Goal: Task Accomplishment & Management: Manage account settings

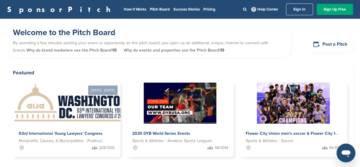
click at [299, 15] on div "SponsorPitch How It Works Pitch Board Success Stories Pricing Help Center Sign …" at bounding box center [180, 9] width 360 height 19
click at [299, 12] on link "Sign In" at bounding box center [299, 10] width 27 height 12
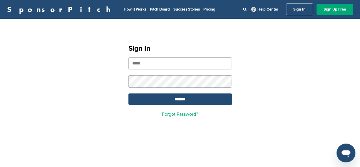
click at [171, 61] on input "email" at bounding box center [179, 64] width 103 height 12
type input "**********"
click at [128, 94] on input "*******" at bounding box center [179, 99] width 103 height 11
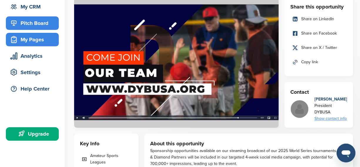
click at [35, 41] on div "My Pages" at bounding box center [34, 39] width 50 height 11
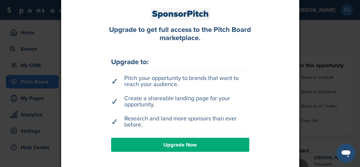
click at [23, 54] on div at bounding box center [180, 83] width 360 height 167
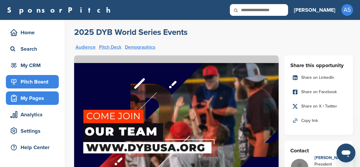
click at [35, 97] on div "My Pages" at bounding box center [34, 98] width 50 height 11
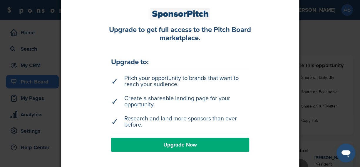
click at [38, 81] on div at bounding box center [180, 83] width 360 height 167
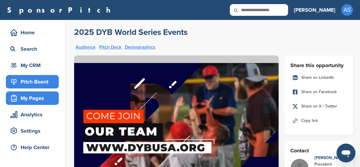
click at [27, 100] on div "My Pages" at bounding box center [34, 98] width 50 height 11
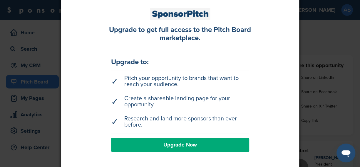
click at [30, 106] on div at bounding box center [180, 83] width 360 height 167
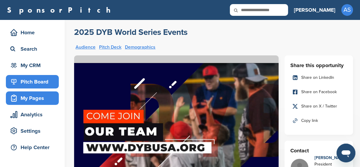
click at [31, 101] on div "My Pages" at bounding box center [34, 98] width 50 height 11
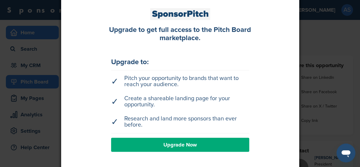
drag, startPoint x: 43, startPoint y: 28, endPoint x: 31, endPoint y: 34, distance: 14.2
click at [43, 28] on div at bounding box center [180, 83] width 360 height 167
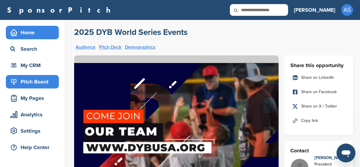
click at [28, 35] on div "Home" at bounding box center [34, 32] width 50 height 11
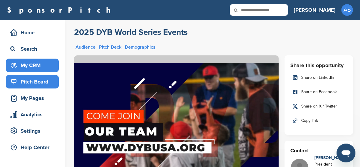
click at [32, 63] on div "My CRM" at bounding box center [34, 65] width 50 height 11
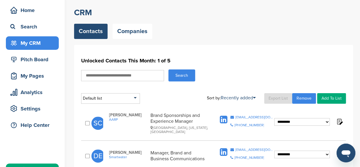
scroll to position [59, 0]
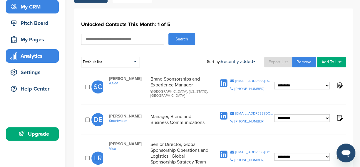
click at [38, 57] on div "Analytics" at bounding box center [34, 56] width 50 height 11
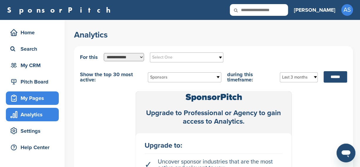
click at [41, 100] on div "My Pages" at bounding box center [34, 98] width 50 height 11
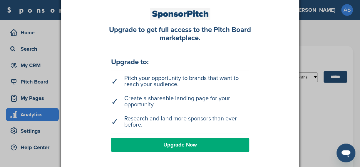
click at [314, 31] on div at bounding box center [180, 83] width 360 height 167
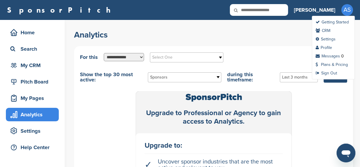
scroll to position [1, 0]
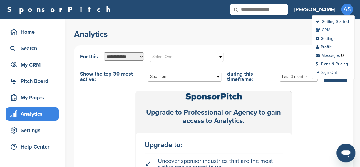
click at [327, 28] on link "CRM" at bounding box center [322, 30] width 15 height 5
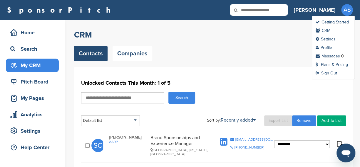
click at [346, 9] on span "AS" at bounding box center [347, 10] width 12 height 12
click at [328, 47] on link "Profile" at bounding box center [323, 47] width 16 height 5
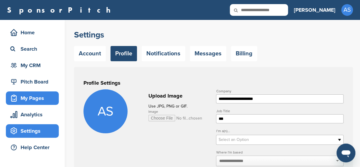
click at [33, 95] on div "My Pages" at bounding box center [34, 98] width 50 height 11
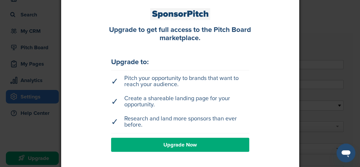
scroll to position [176, 0]
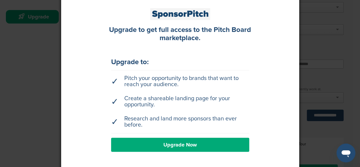
click at [316, 79] on div at bounding box center [180, 83] width 360 height 167
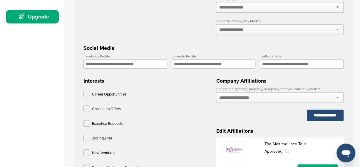
scroll to position [59, 0]
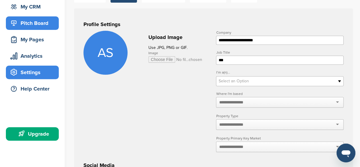
click at [43, 26] on div "Pitch Board" at bounding box center [34, 23] width 50 height 11
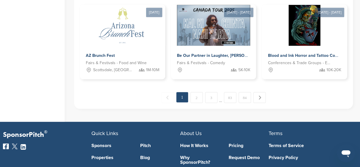
scroll to position [470, 0]
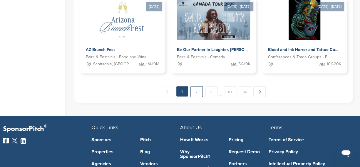
click at [197, 94] on link "2" at bounding box center [196, 91] width 12 height 11
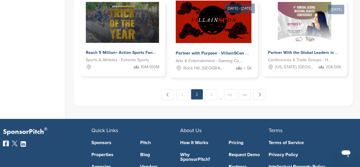
scroll to position [472, 0]
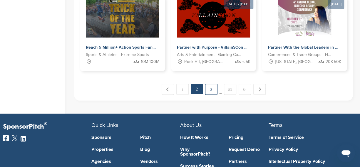
click at [211, 90] on link "3" at bounding box center [211, 89] width 12 height 11
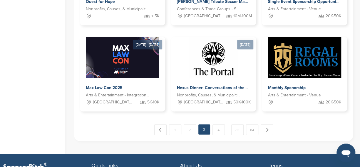
scroll to position [499, 0]
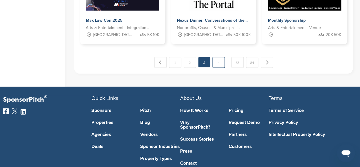
click at [220, 65] on link "4" at bounding box center [218, 62] width 12 height 11
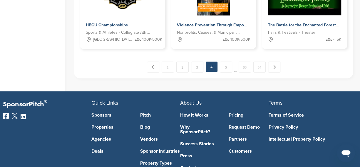
scroll to position [528, 0]
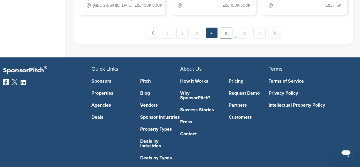
click at [228, 34] on link "5" at bounding box center [226, 33] width 12 height 11
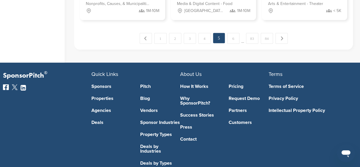
scroll to position [531, 0]
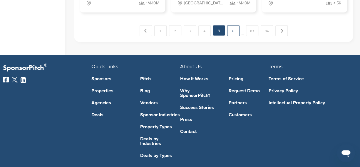
click at [234, 33] on link "6" at bounding box center [233, 30] width 12 height 11
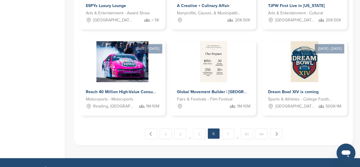
scroll to position [443, 0]
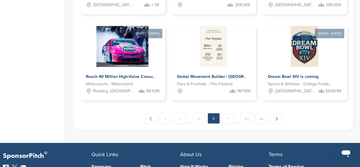
click at [229, 118] on link "7" at bounding box center [228, 118] width 12 height 11
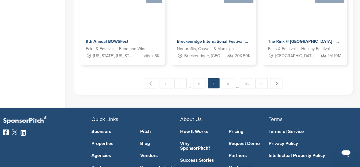
scroll to position [501, 0]
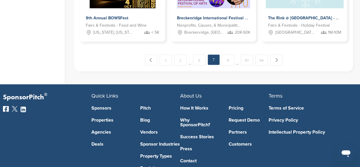
click at [228, 60] on link "8" at bounding box center [228, 60] width 12 height 11
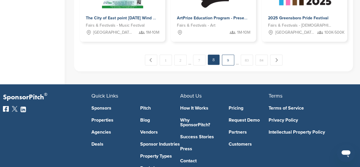
click at [228, 61] on link "9" at bounding box center [228, 60] width 12 height 11
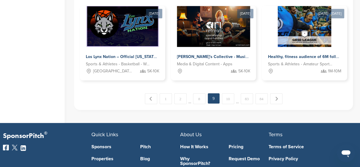
scroll to position [470, 0]
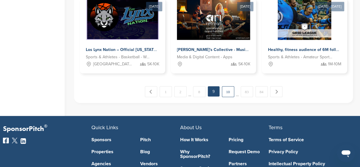
click at [232, 93] on link "10" at bounding box center [228, 91] width 12 height 11
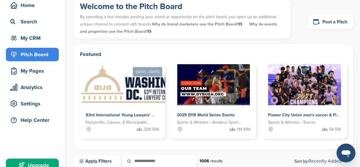
scroll to position [0, 0]
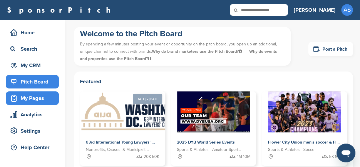
click at [17, 99] on icon at bounding box center [13, 98] width 7 height 7
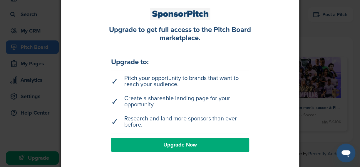
scroll to position [88, 0]
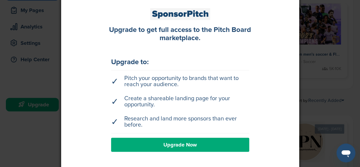
click at [334, 88] on div at bounding box center [180, 83] width 360 height 167
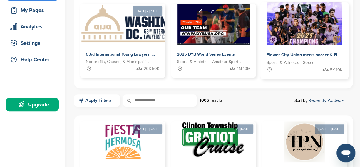
scroll to position [0, 0]
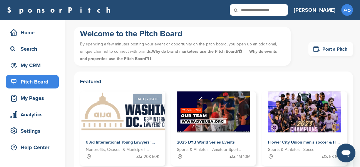
click at [282, 12] on input "text" at bounding box center [259, 10] width 58 height 12
type input "****"
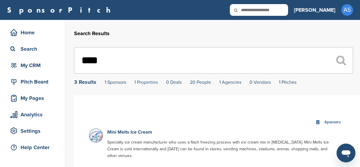
click at [151, 84] on link "1 Properties" at bounding box center [145, 83] width 23 height 6
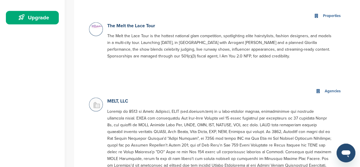
scroll to position [179, 0]
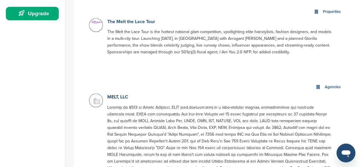
click at [144, 25] on link "The Melt the Lace Tour" at bounding box center [131, 22] width 48 height 6
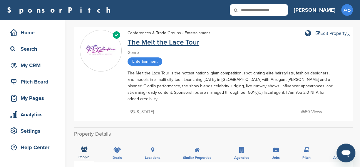
click at [151, 41] on link "The Melt the Lace Tour" at bounding box center [163, 42] width 72 height 9
click at [327, 34] on div "Edit Property" at bounding box center [330, 33] width 31 height 5
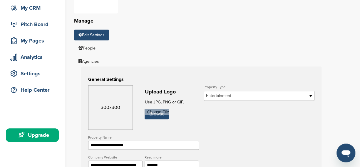
scroll to position [117, 0]
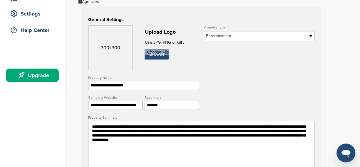
drag, startPoint x: 238, startPoint y: 132, endPoint x: 298, endPoint y: 133, distance: 60.5
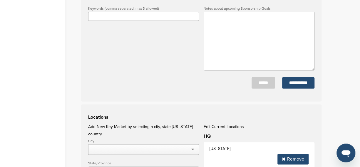
scroll to position [348, 0]
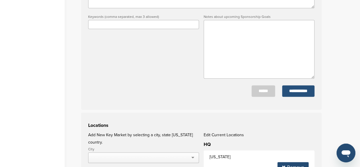
type textarea "**********"
click at [291, 96] on input "**********" at bounding box center [298, 90] width 32 height 11
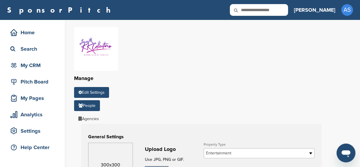
click at [88, 108] on link "People" at bounding box center [87, 105] width 26 height 11
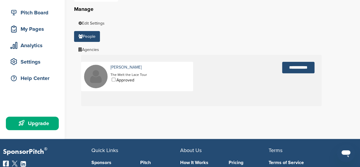
scroll to position [88, 0]
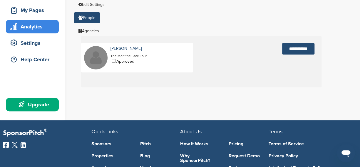
click at [39, 26] on div "Analytics" at bounding box center [34, 26] width 50 height 11
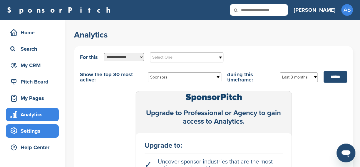
click at [22, 134] on div "Settings" at bounding box center [34, 131] width 50 height 11
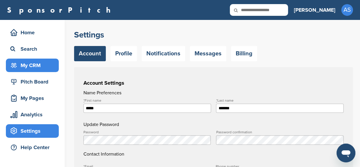
click at [42, 61] on div "My CRM" at bounding box center [34, 65] width 50 height 11
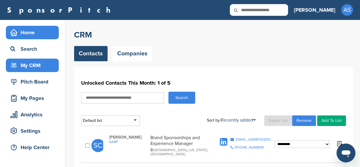
click at [43, 34] on div "Home" at bounding box center [34, 32] width 50 height 11
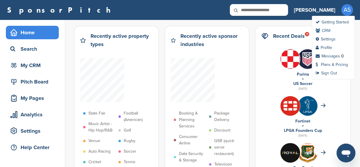
click at [328, 32] on link "CRM" at bounding box center [322, 30] width 15 height 5
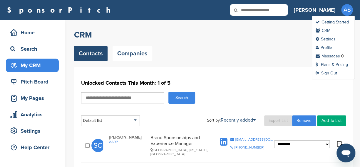
click at [343, 8] on span "AS" at bounding box center [347, 10] width 12 height 12
click at [346, 16] on ul "Getting Started CRM Settings Profile Messages 0 Plans & Pricing Sign Out" at bounding box center [333, 48] width 43 height 64
click at [326, 46] on link "Profile" at bounding box center [323, 47] width 16 height 5
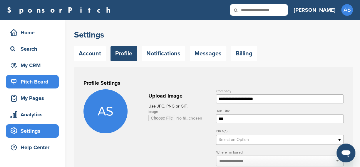
click at [28, 83] on div "Pitch Board" at bounding box center [34, 82] width 50 height 11
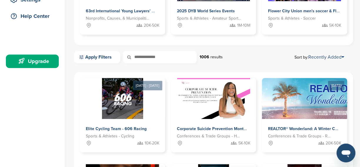
scroll to position [196, 0]
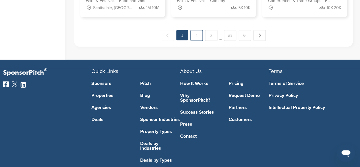
click at [197, 39] on link "2" at bounding box center [196, 35] width 12 height 11
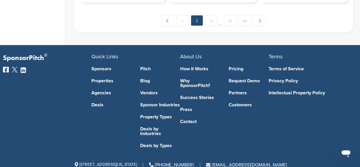
scroll to position [555, 0]
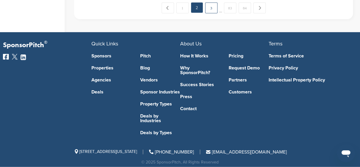
click at [210, 9] on link "3" at bounding box center [211, 8] width 12 height 11
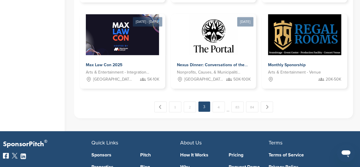
scroll to position [409, 0]
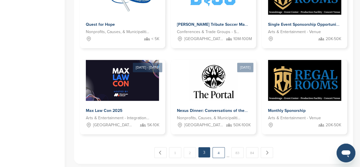
click at [217, 151] on link "4" at bounding box center [218, 152] width 12 height 11
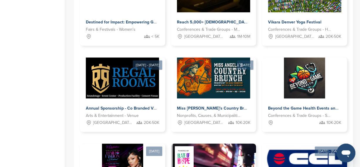
scroll to position [355, 0]
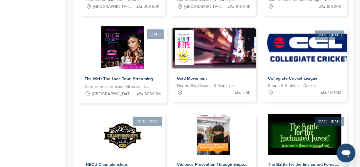
click at [149, 63] on div at bounding box center [122, 47] width 88 height 43
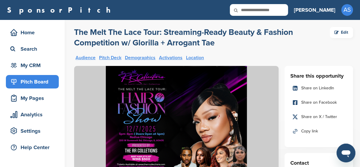
click at [346, 32] on div "Edit" at bounding box center [340, 32] width 23 height 11
click at [345, 32] on div "Edit" at bounding box center [340, 32] width 23 height 11
click at [341, 35] on div "Edit" at bounding box center [340, 32] width 23 height 11
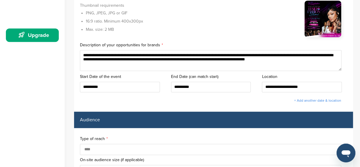
scroll to position [147, 0]
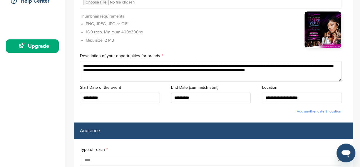
click at [322, 34] on img at bounding box center [322, 29] width 37 height 37
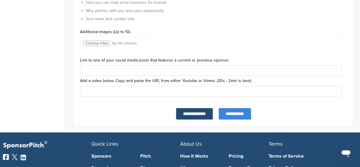
scroll to position [2096, 0]
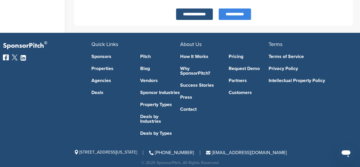
click at [189, 13] on input "**********" at bounding box center [194, 14] width 37 height 11
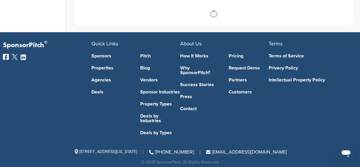
scroll to position [2094, 0]
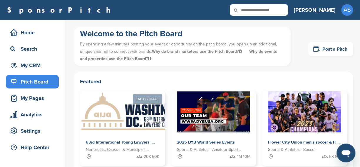
click at [288, 11] on input "text" at bounding box center [259, 10] width 58 height 12
type input "****"
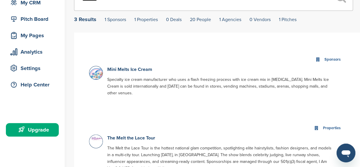
scroll to position [117, 0]
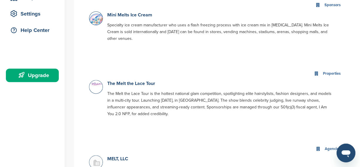
click at [317, 74] on icon at bounding box center [316, 74] width 4 height 4
click at [113, 80] on p "The Melt the Lace Tour" at bounding box center [219, 83] width 224 height 7
click at [114, 83] on link "The Melt the Lace Tour" at bounding box center [131, 84] width 48 height 6
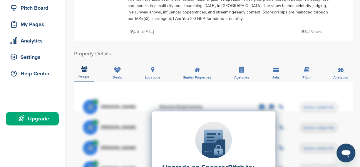
scroll to position [29, 0]
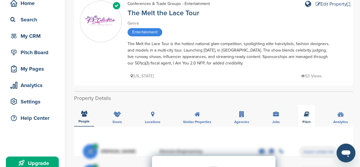
click at [307, 113] on icon at bounding box center [306, 115] width 6 height 6
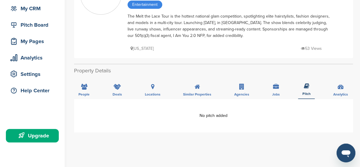
scroll to position [59, 0]
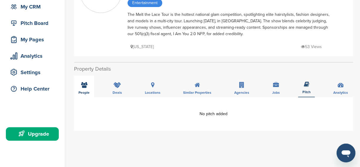
click at [87, 91] on span "People" at bounding box center [83, 93] width 11 height 4
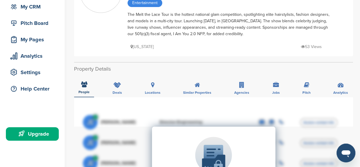
click at [105, 91] on div "People Deals Locations Similar Properties Agencies Jobs Pitch Analytics" at bounding box center [213, 87] width 279 height 22
click at [111, 92] on div "Deals" at bounding box center [117, 87] width 18 height 22
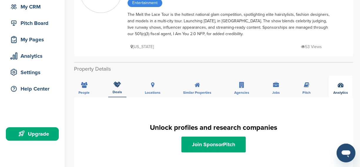
click at [348, 89] on div "Analytics" at bounding box center [340, 87] width 23 height 22
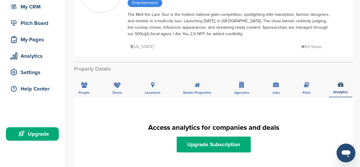
scroll to position [0, 0]
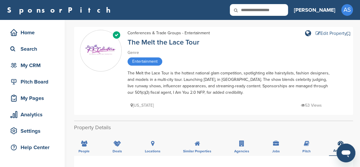
click at [316, 34] on icon at bounding box center [317, 33] width 5 height 5
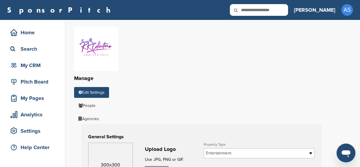
click at [250, 11] on icon at bounding box center [240, 10] width 20 height 12
click at [250, 10] on icon at bounding box center [240, 10] width 20 height 12
click at [250, 11] on icon at bounding box center [240, 10] width 20 height 12
click at [288, 12] on input "text" at bounding box center [259, 10] width 58 height 12
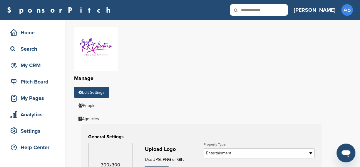
type input "**********"
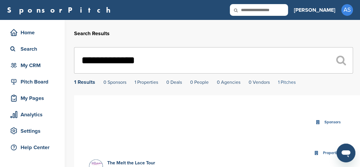
click at [285, 84] on link "1 Pitches" at bounding box center [287, 83] width 18 height 6
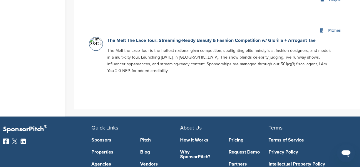
scroll to position [309, 0]
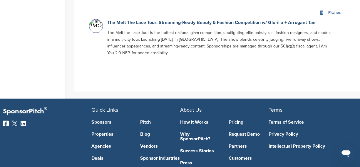
click at [299, 19] on p "The Melt The Lace Tour: Streaming-Ready Beauty & Fashion Competition w/ Glorill…" at bounding box center [219, 22] width 224 height 7
click at [299, 21] on link "The Melt The Lace Tour: Streaming-Ready Beauty & Fashion Competition w/ Glorill…" at bounding box center [211, 23] width 208 height 6
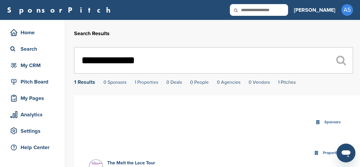
click at [149, 84] on link "1 Properties" at bounding box center [145, 83] width 23 height 6
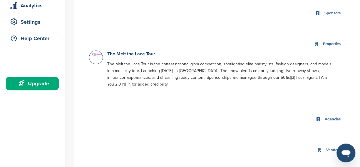
scroll to position [142, 0]
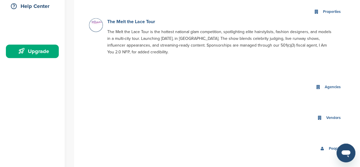
click at [144, 24] on link "The Melt the Lace Tour" at bounding box center [131, 22] width 48 height 6
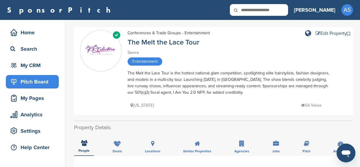
click at [41, 85] on div "Pitch Board" at bounding box center [34, 82] width 50 height 11
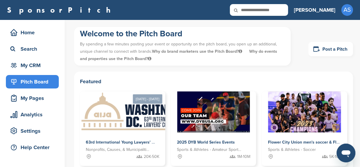
click at [288, 13] on input "text" at bounding box center [259, 10] width 58 height 12
type input "****"
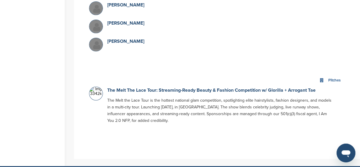
scroll to position [720, 0]
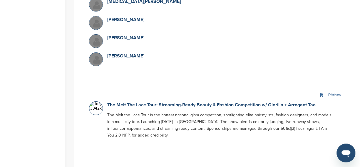
click at [333, 92] on div "Pitches" at bounding box center [333, 95] width 15 height 7
click at [288, 102] on link "The Melt The Lace Tour: Streaming-Ready Beauty & Fashion Competition w/ Glorill…" at bounding box center [211, 105] width 208 height 6
